Goal: Obtain resource: Download file/media

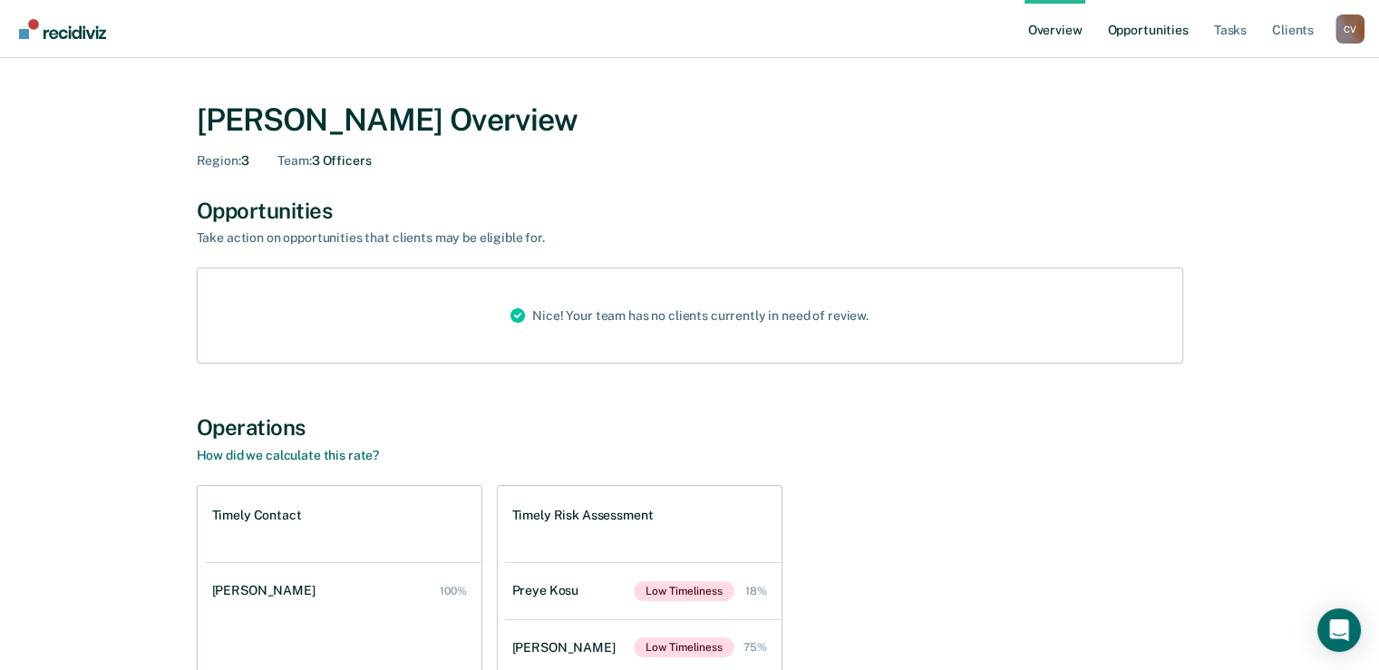
click at [1163, 28] on link "Opportunities" at bounding box center [1148, 29] width 88 height 58
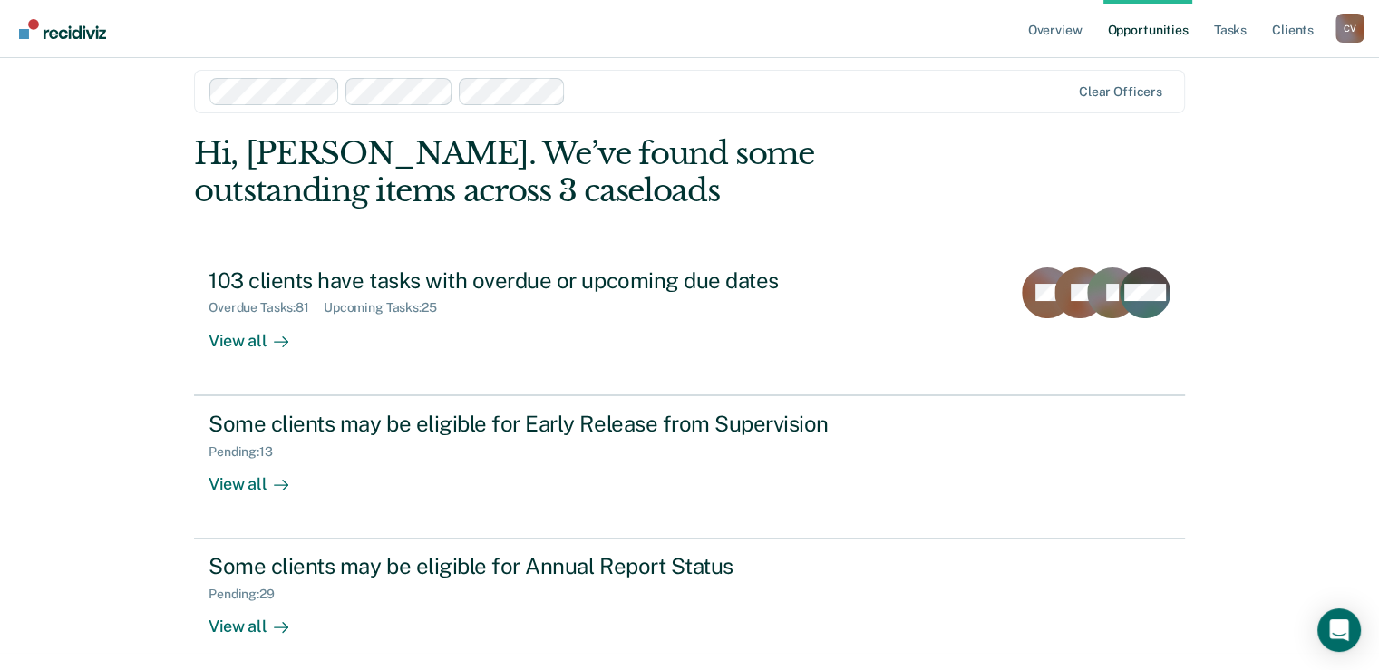
scroll to position [27, 0]
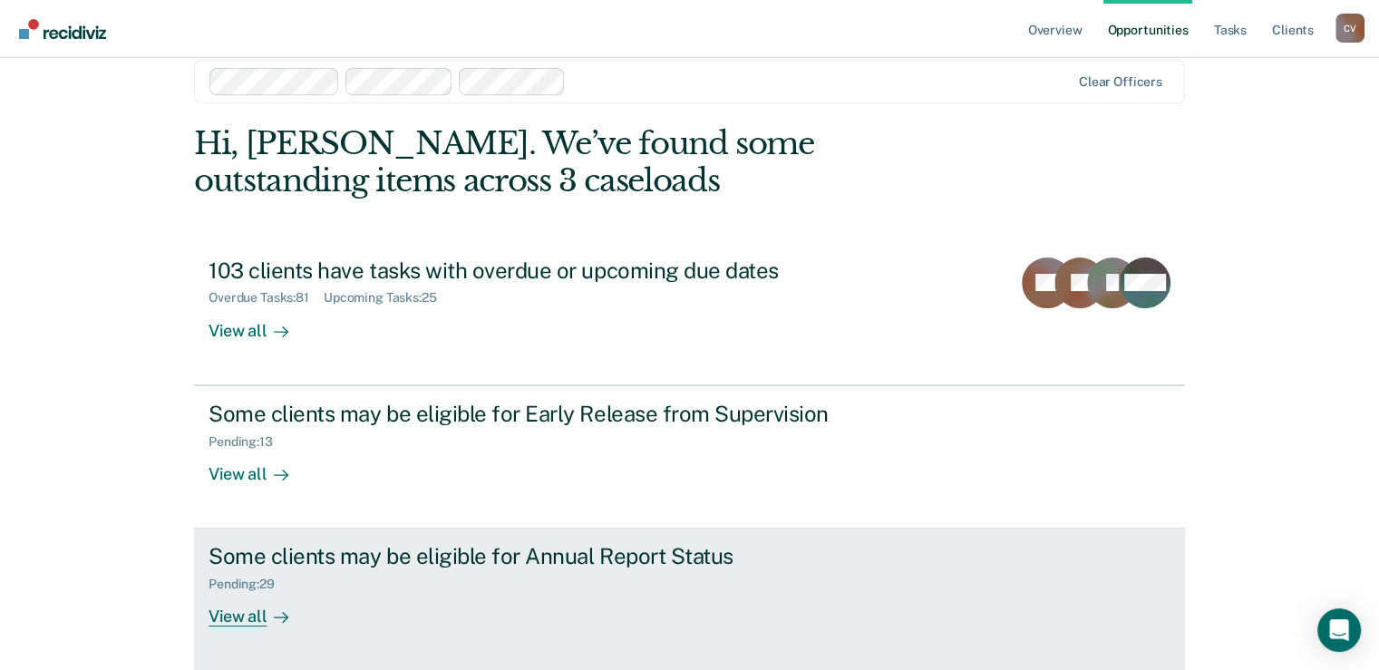
click at [247, 592] on div "View all" at bounding box center [260, 609] width 102 height 35
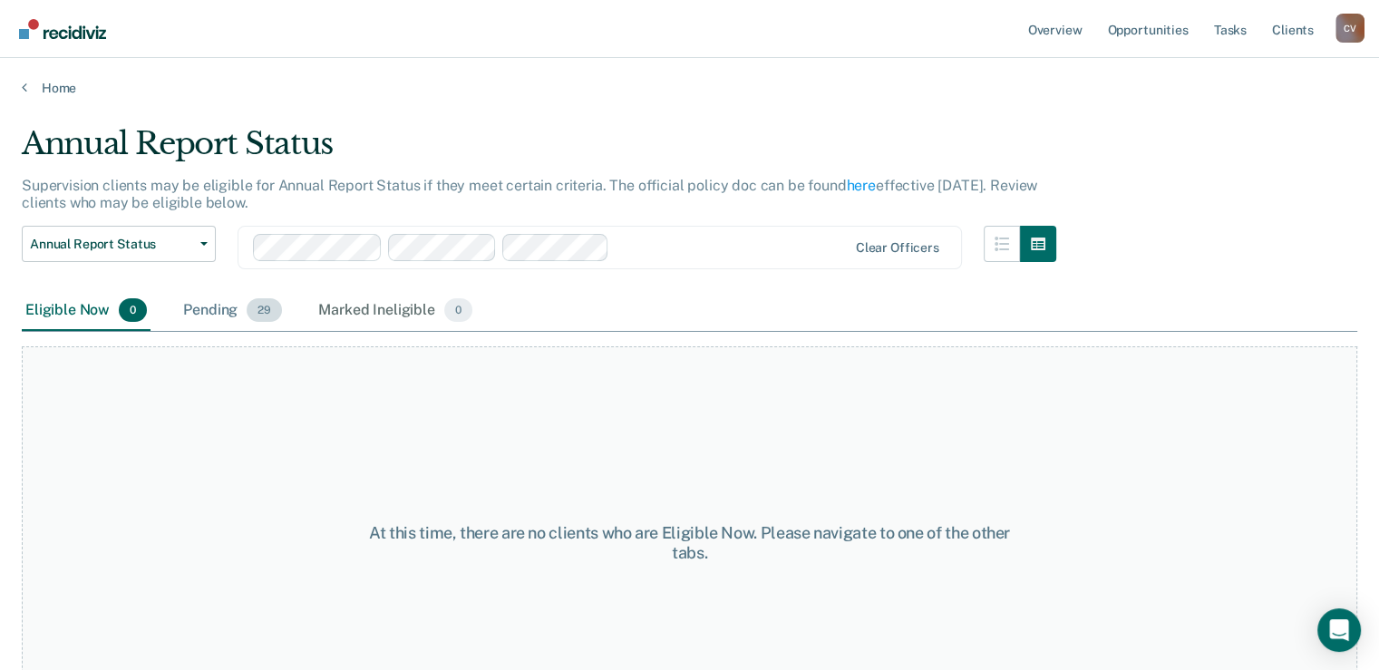
click at [216, 309] on div "Pending 29" at bounding box center [233, 311] width 106 height 40
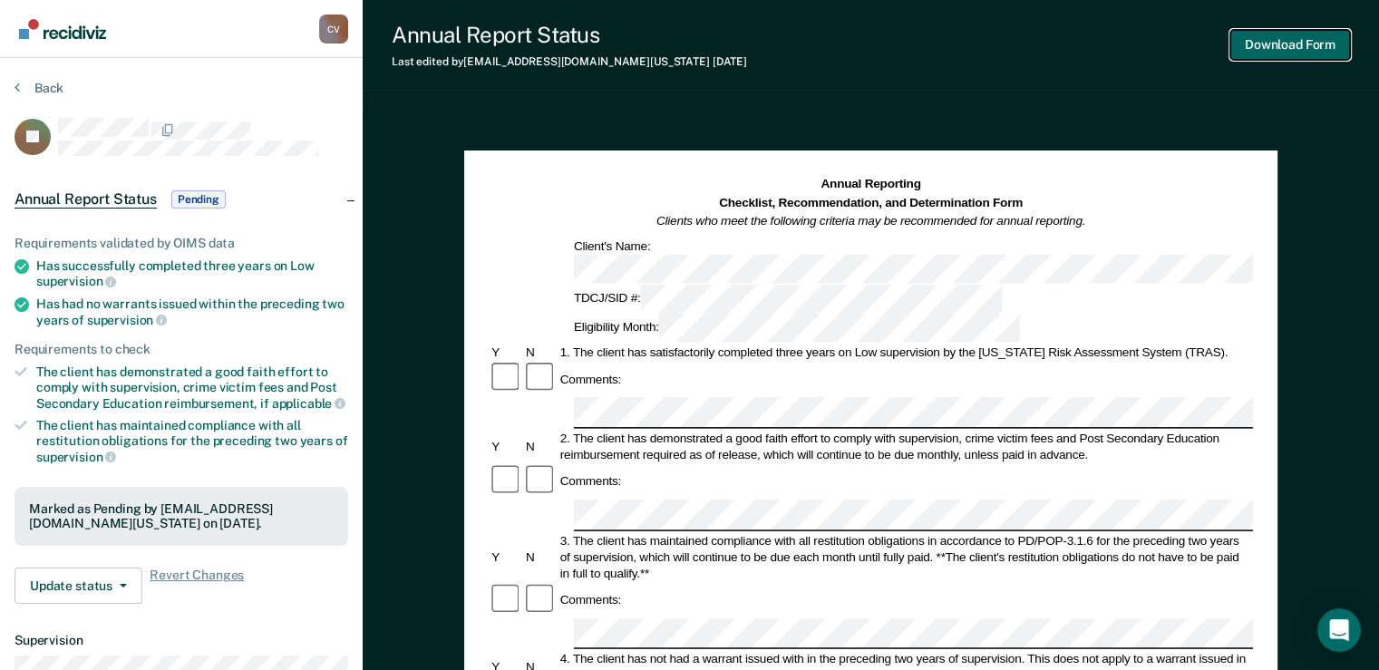
click at [1272, 44] on button "Download Form" at bounding box center [1291, 45] width 120 height 30
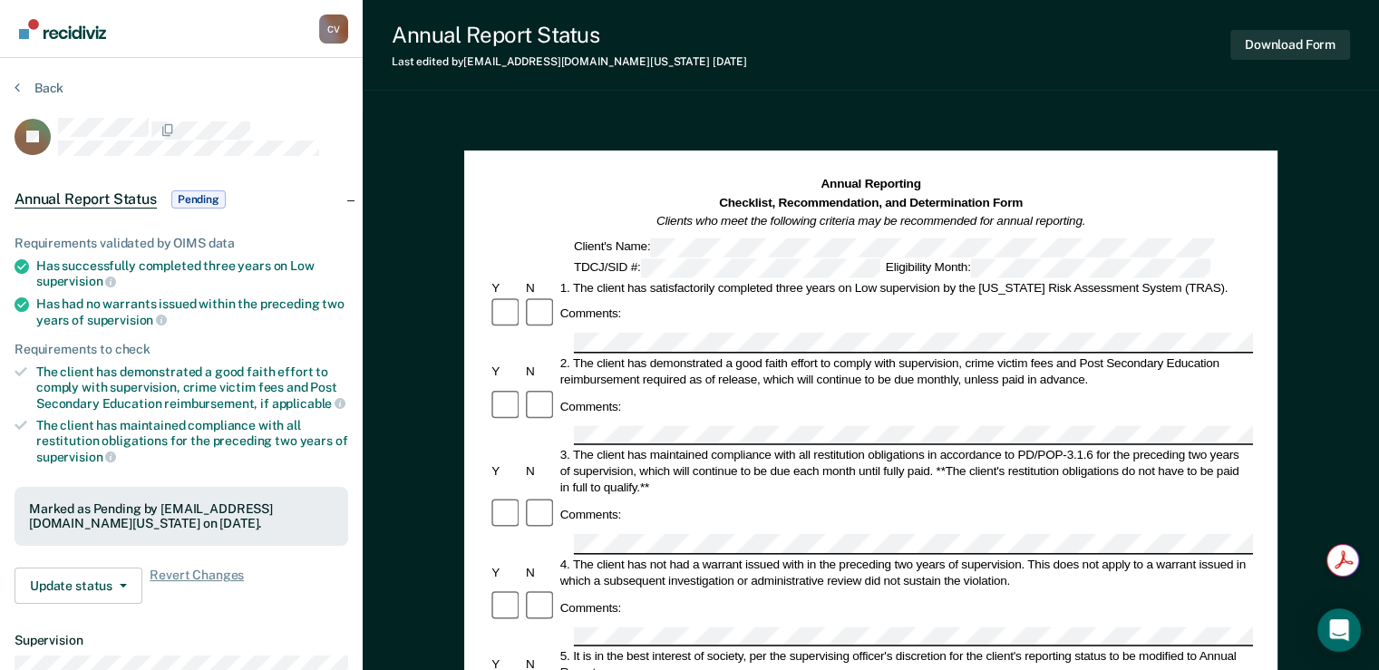
click at [1279, 95] on div "Annual Report Status Last edited by [PERSON_NAME][EMAIL_ADDRESS][DOMAIN_NAME][U…" at bounding box center [871, 634] width 1017 height 1269
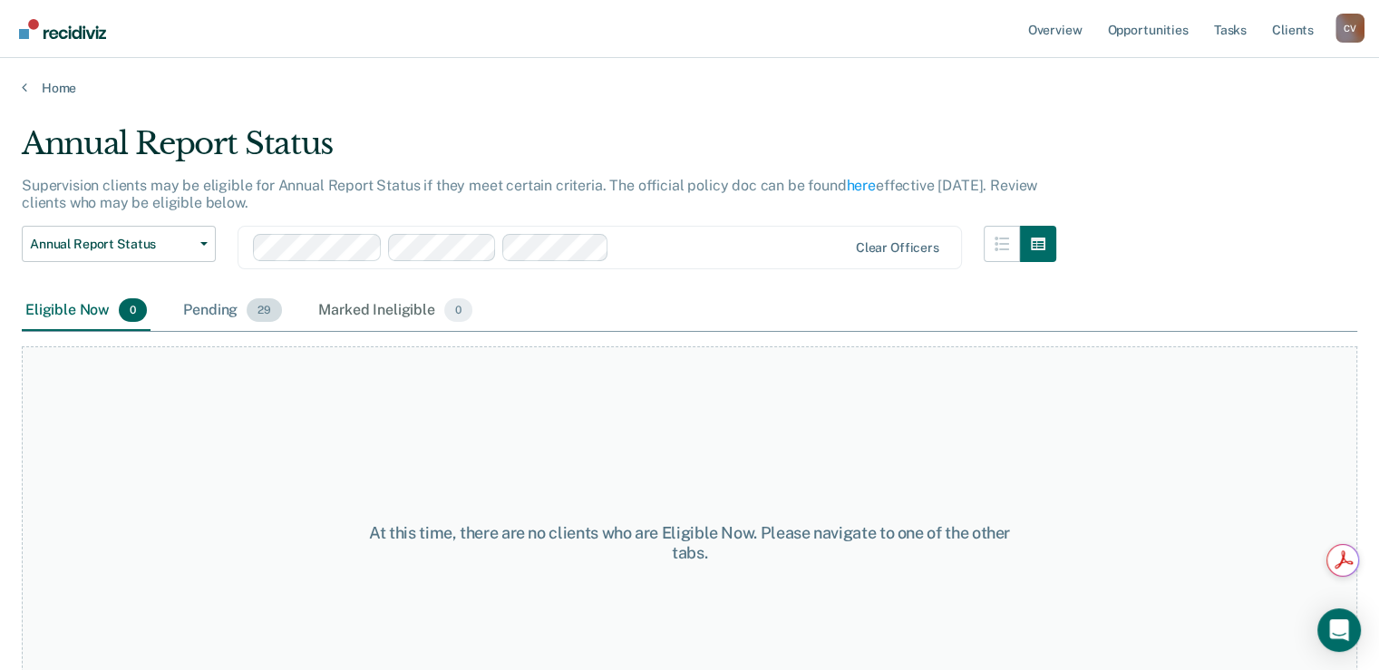
click at [218, 312] on div "Pending 29" at bounding box center [233, 311] width 106 height 40
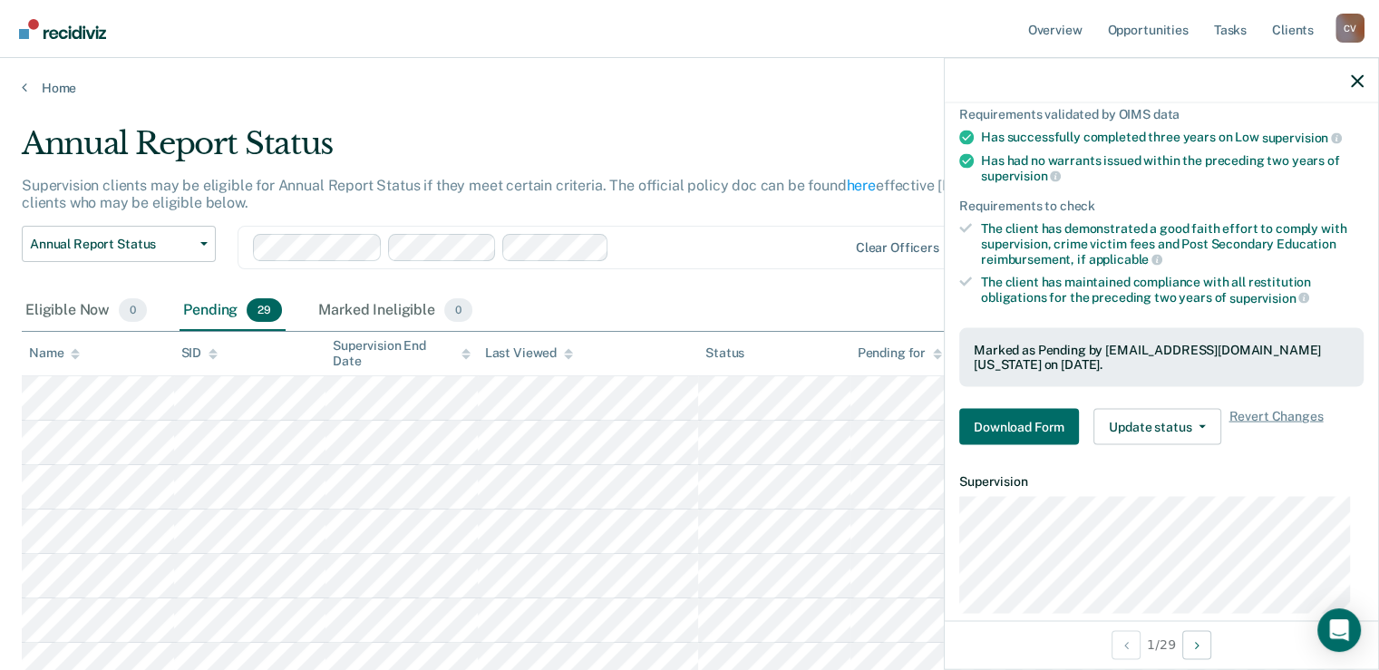
scroll to position [181, 0]
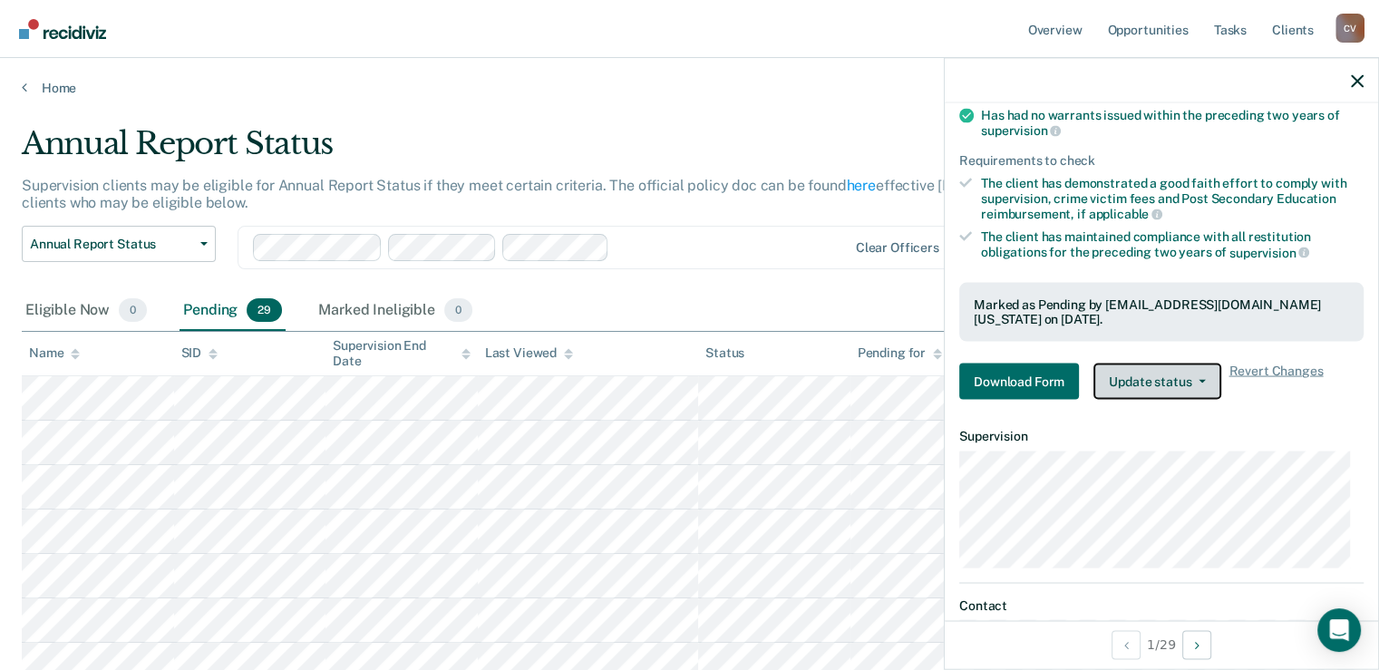
click at [1175, 379] on button "Update status" at bounding box center [1158, 382] width 128 height 36
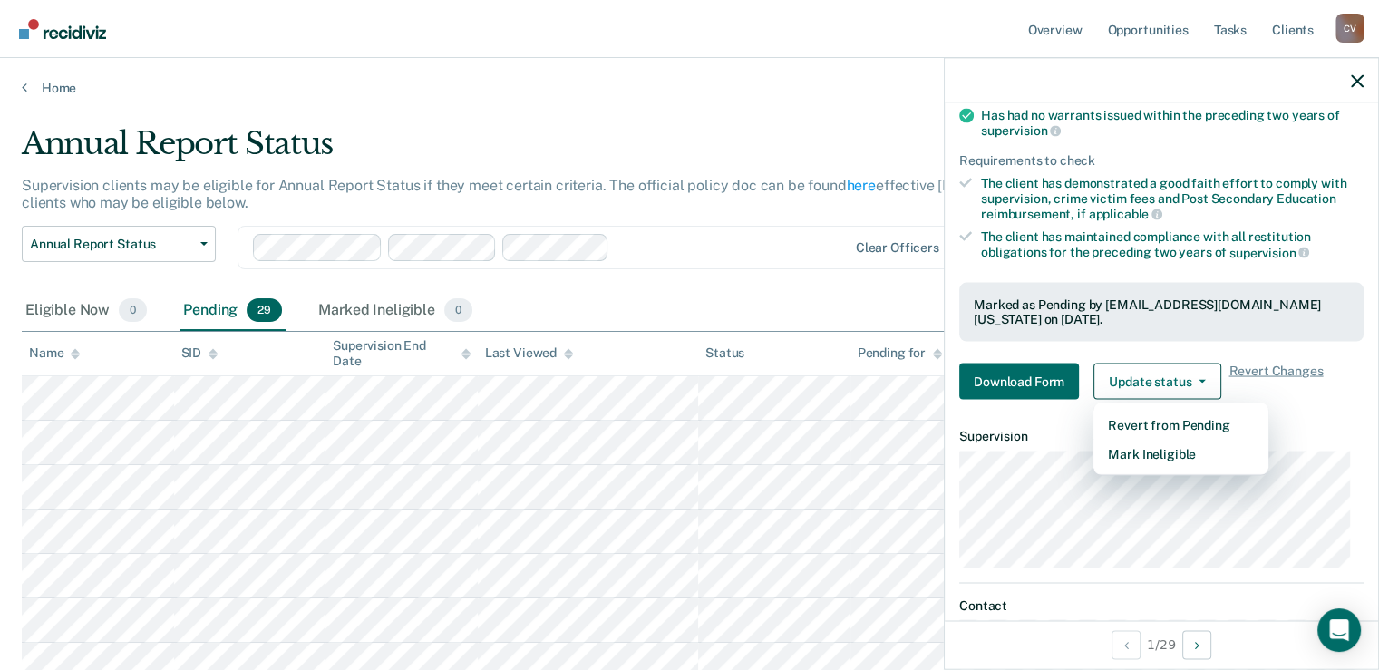
click at [725, 295] on div "Eligible Now 0 Pending 29 Marked Ineligible 0" at bounding box center [690, 311] width 1336 height 41
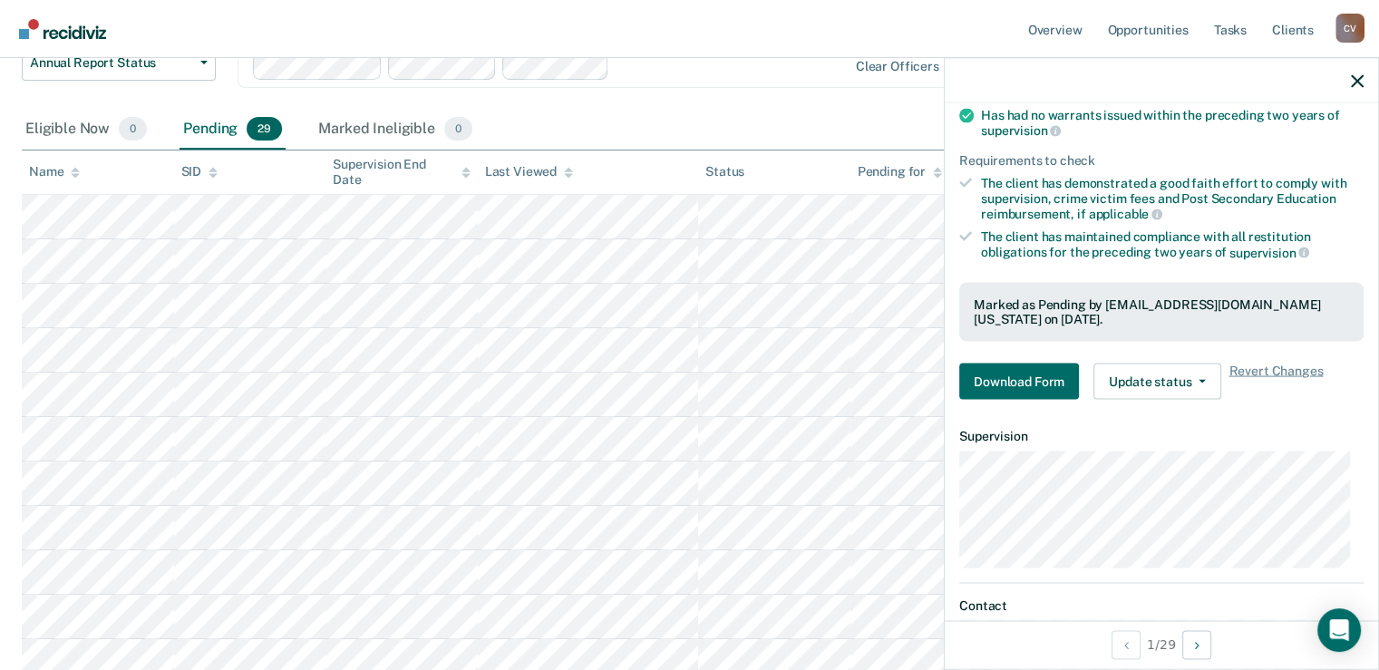
click at [664, 102] on div "Annual Report Status Early Release from Supervision Annual Report Status Clear …" at bounding box center [539, 76] width 1035 height 65
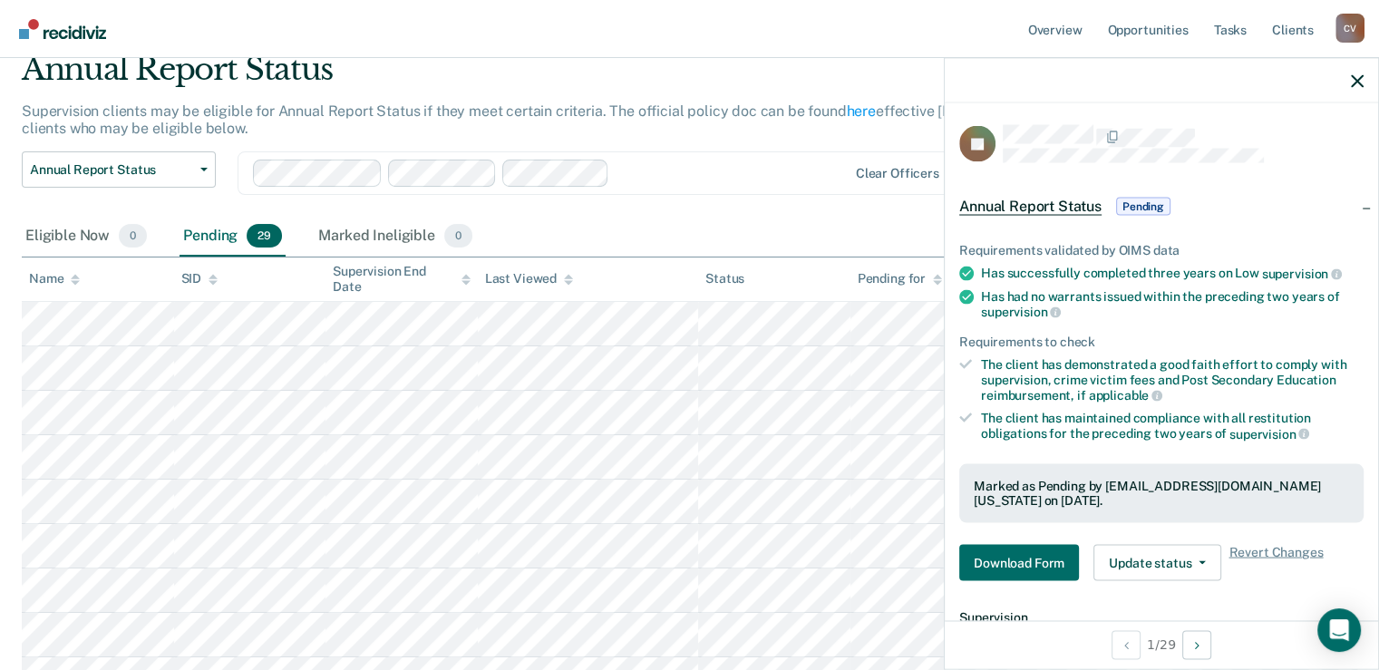
scroll to position [0, 0]
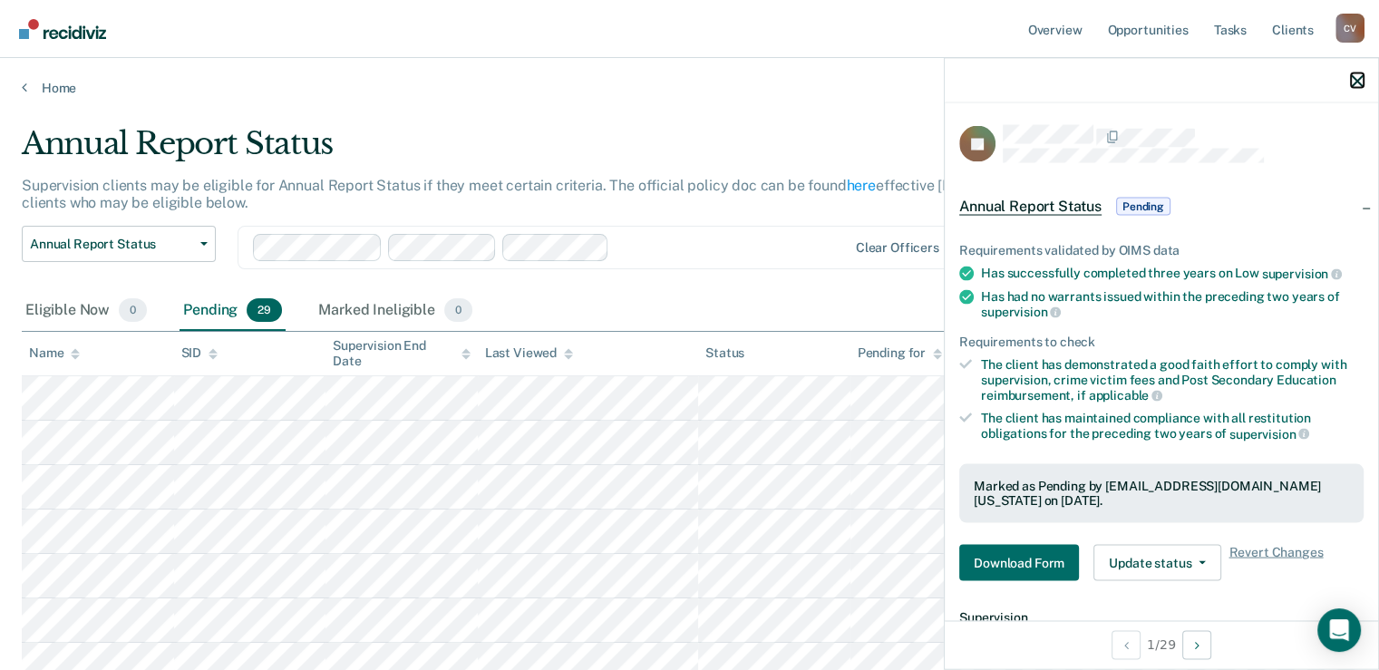
click at [1355, 84] on icon "button" at bounding box center [1357, 80] width 13 height 13
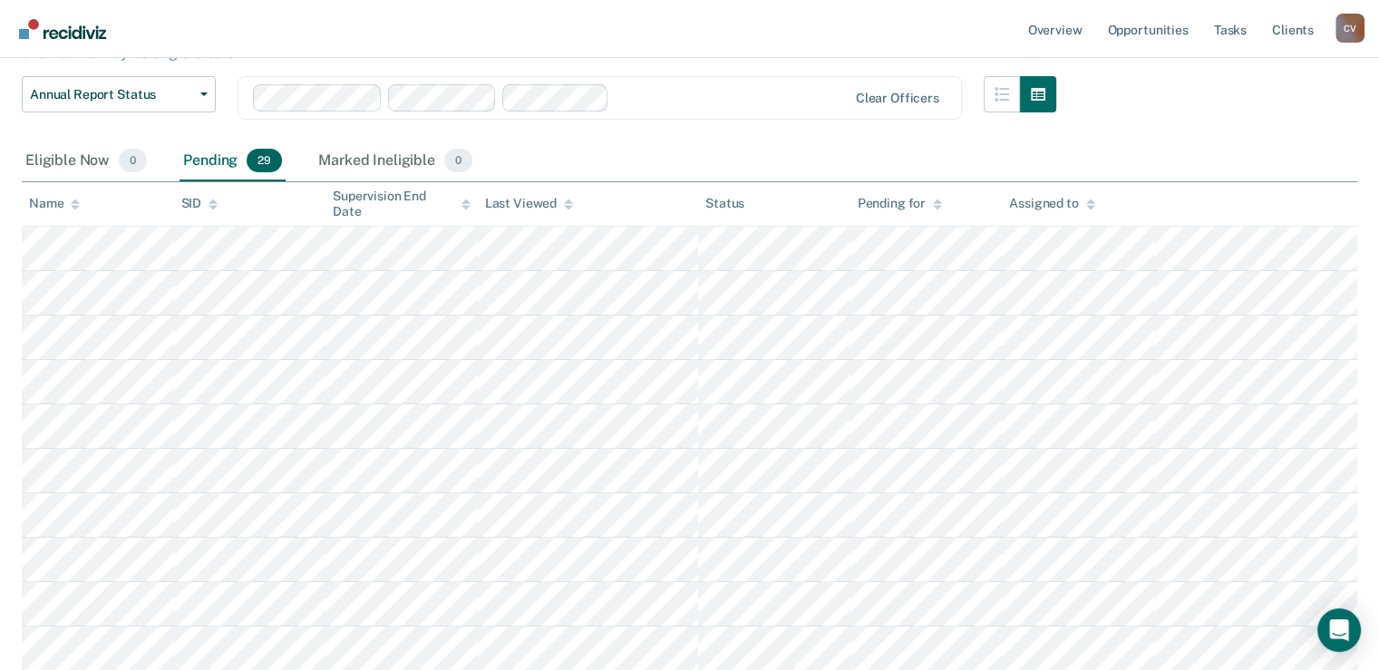
scroll to position [181, 0]
